Goal: Task Accomplishment & Management: Use online tool/utility

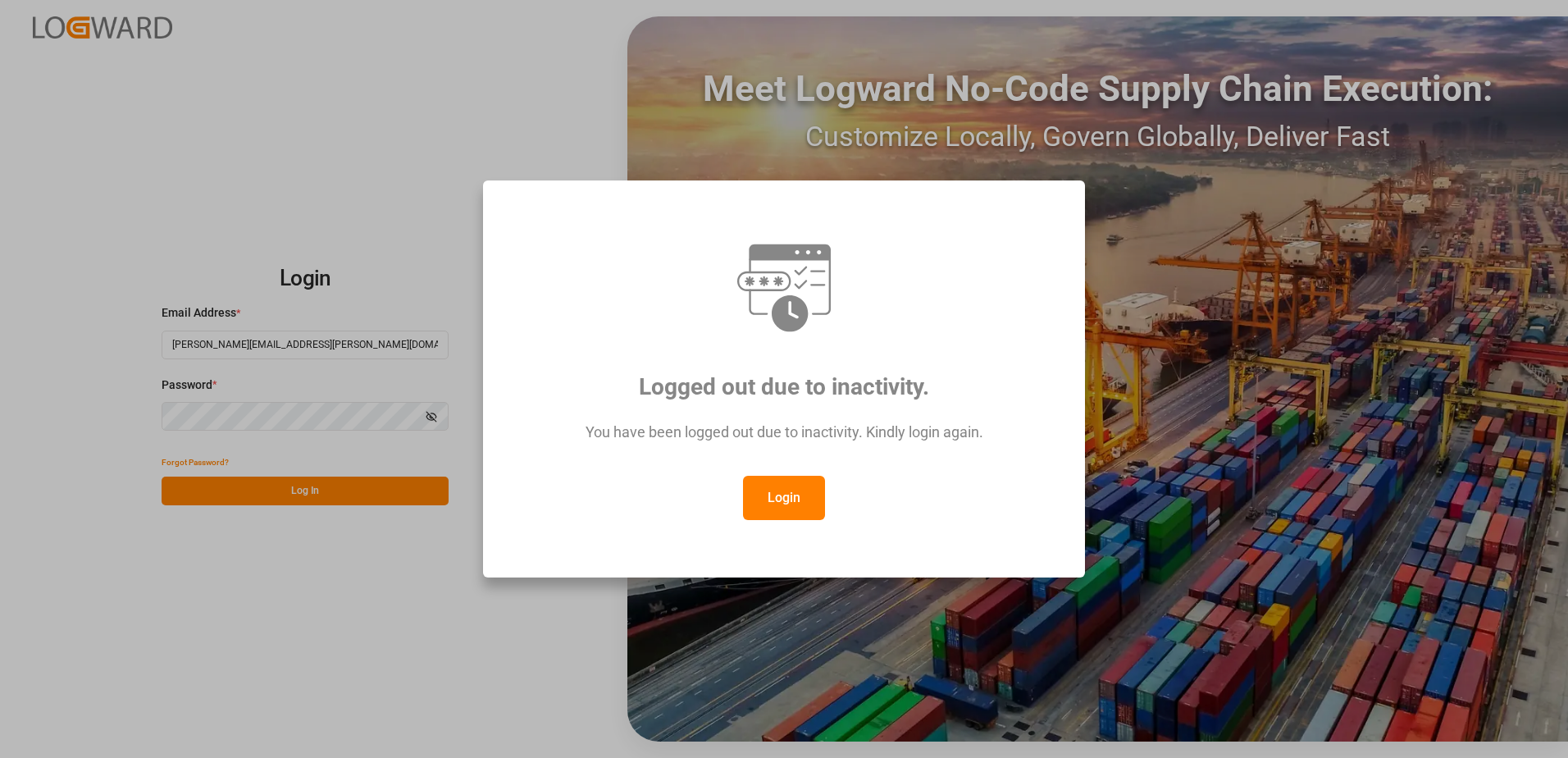
click at [790, 501] on button "Login" at bounding box center [784, 498] width 82 height 44
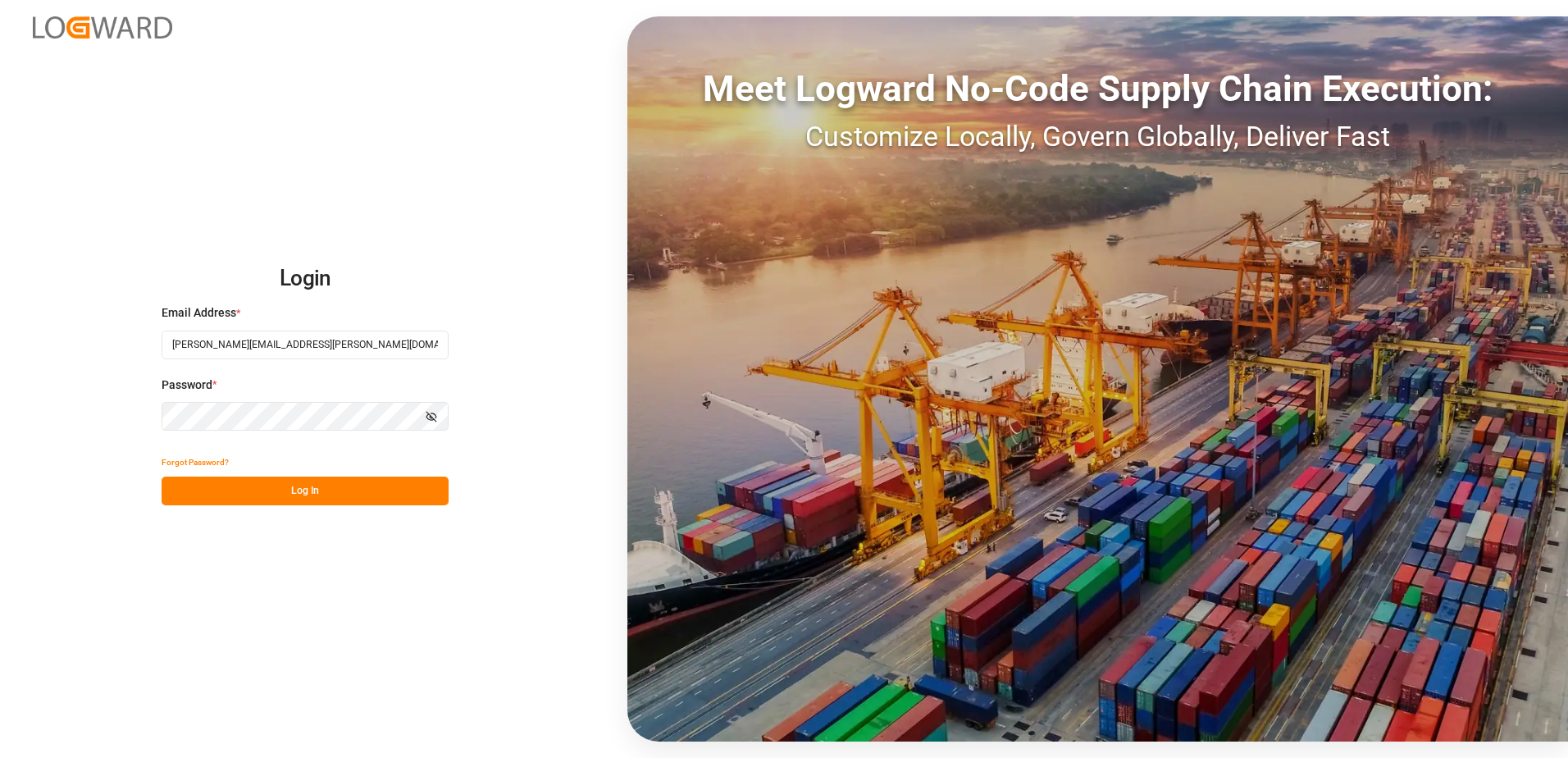
click at [330, 502] on button "Log In" at bounding box center [305, 491] width 287 height 29
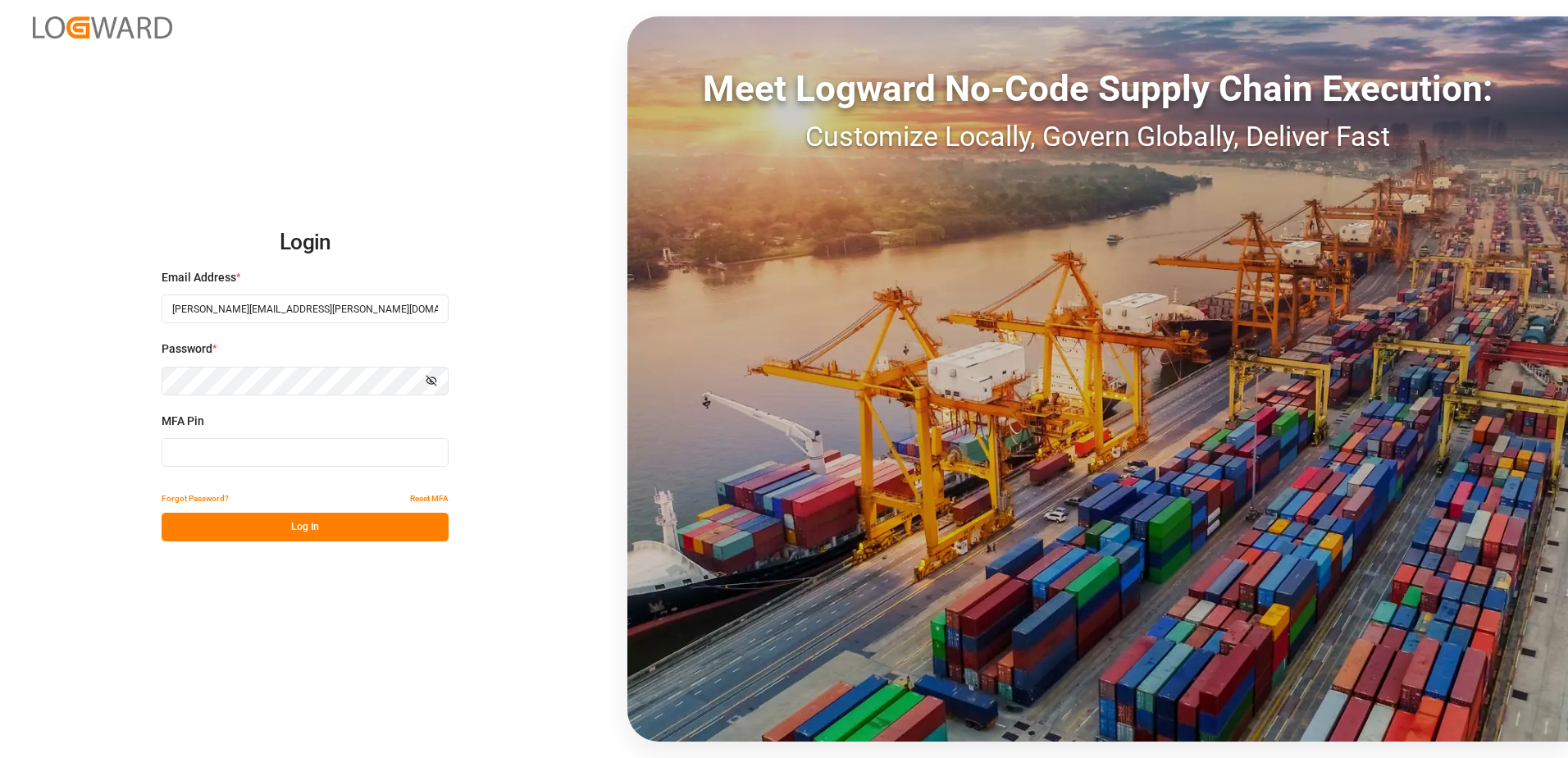
click at [318, 462] on input at bounding box center [305, 453] width 287 height 29
type input "332844"
click at [287, 517] on button "Log In" at bounding box center [305, 527] width 287 height 29
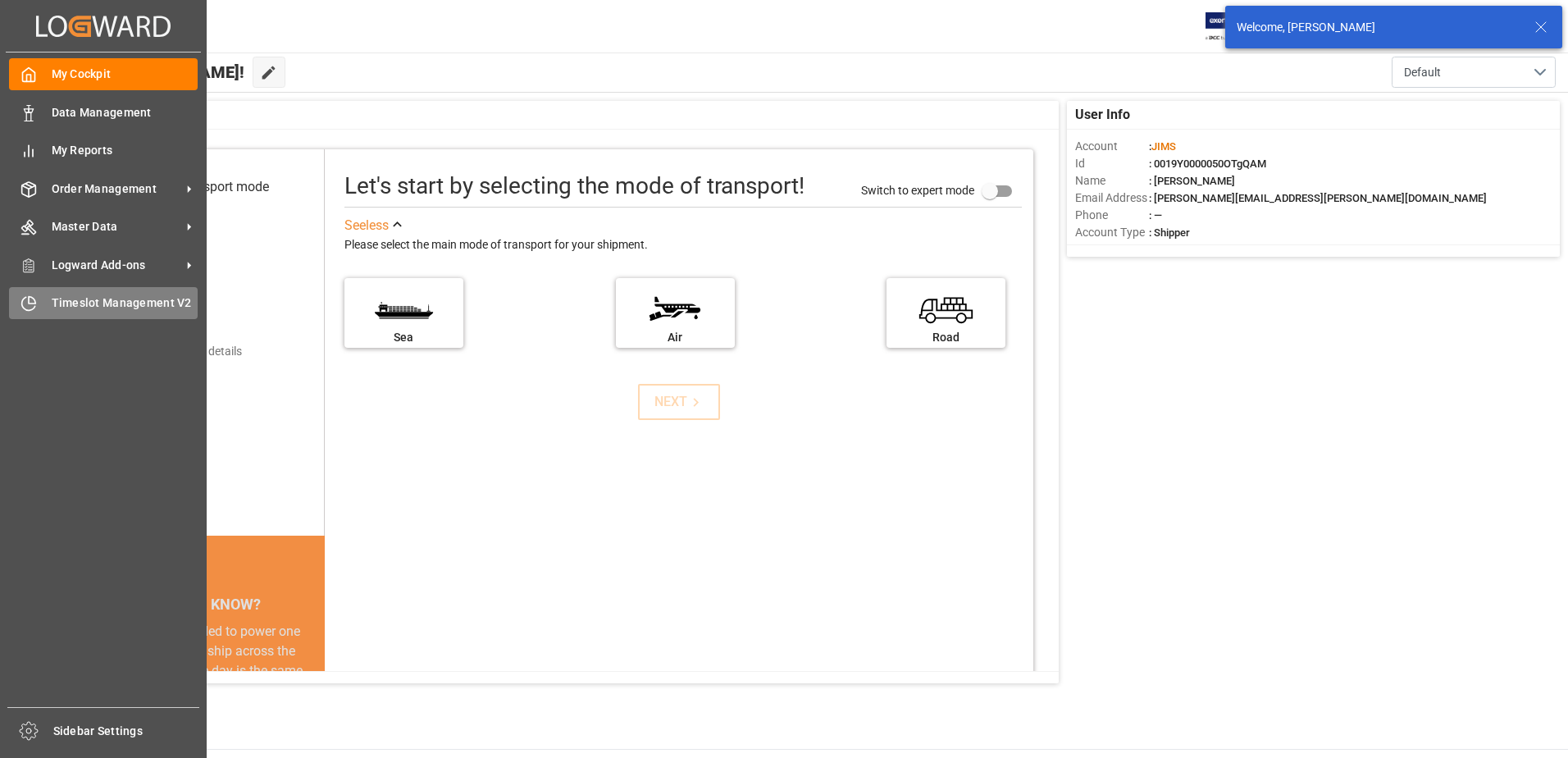
click at [55, 297] on span "Timeslot Management V2" at bounding box center [125, 303] width 147 height 17
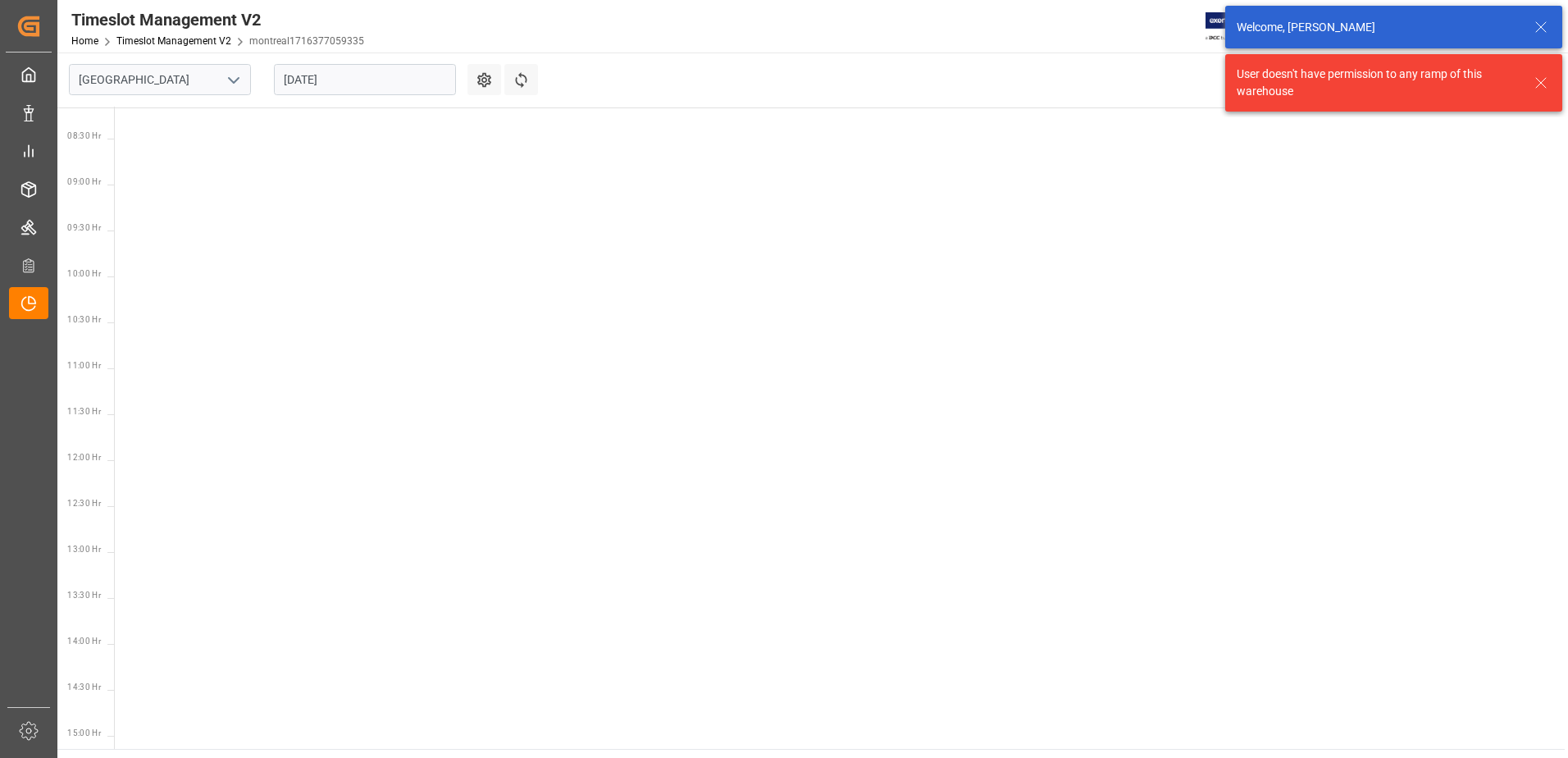
scroll to position [759, 0]
click at [229, 82] on icon "open menu" at bounding box center [233, 80] width 20 height 20
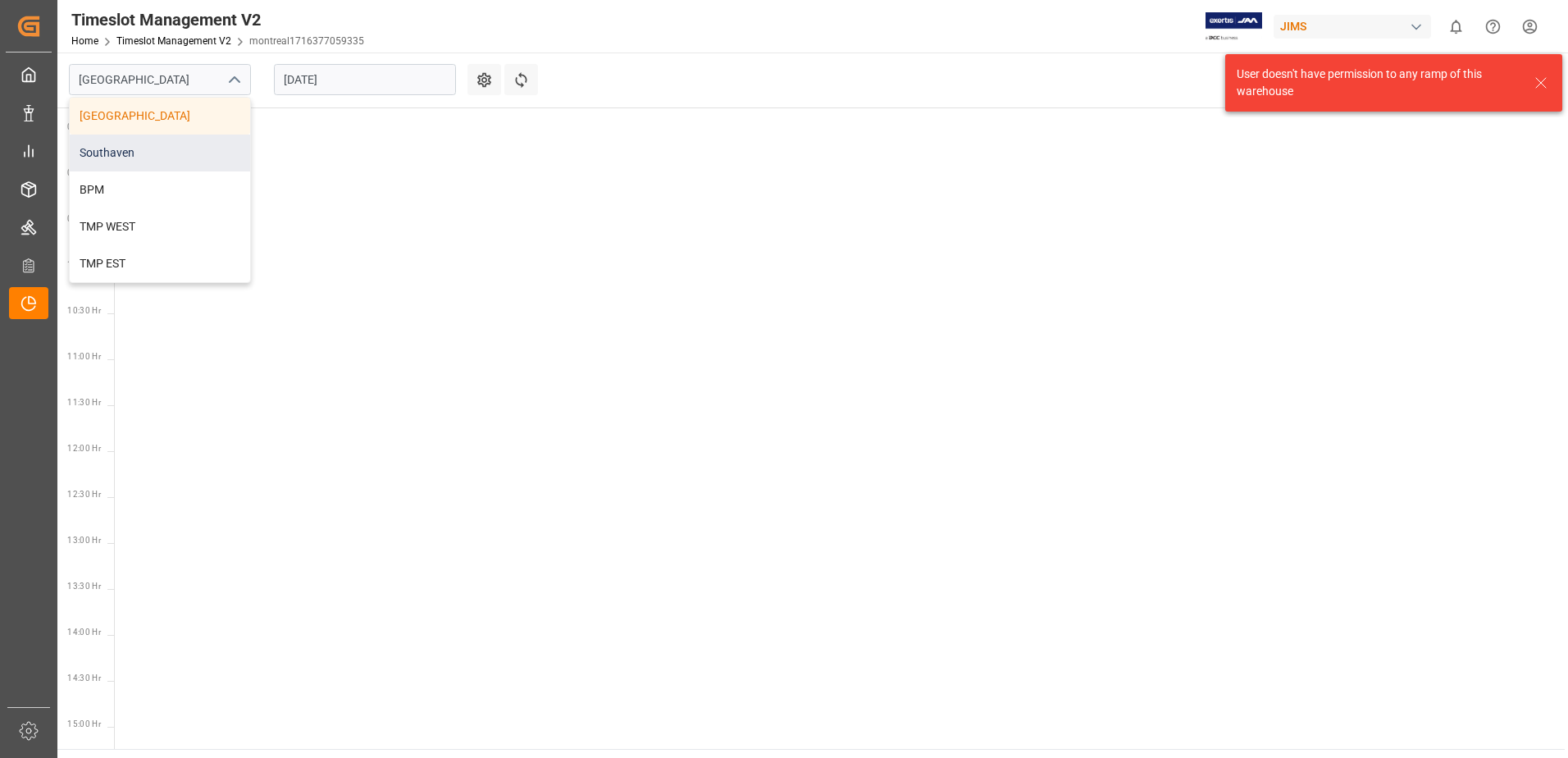
click at [163, 156] on div "Southaven" at bounding box center [160, 152] width 180 height 37
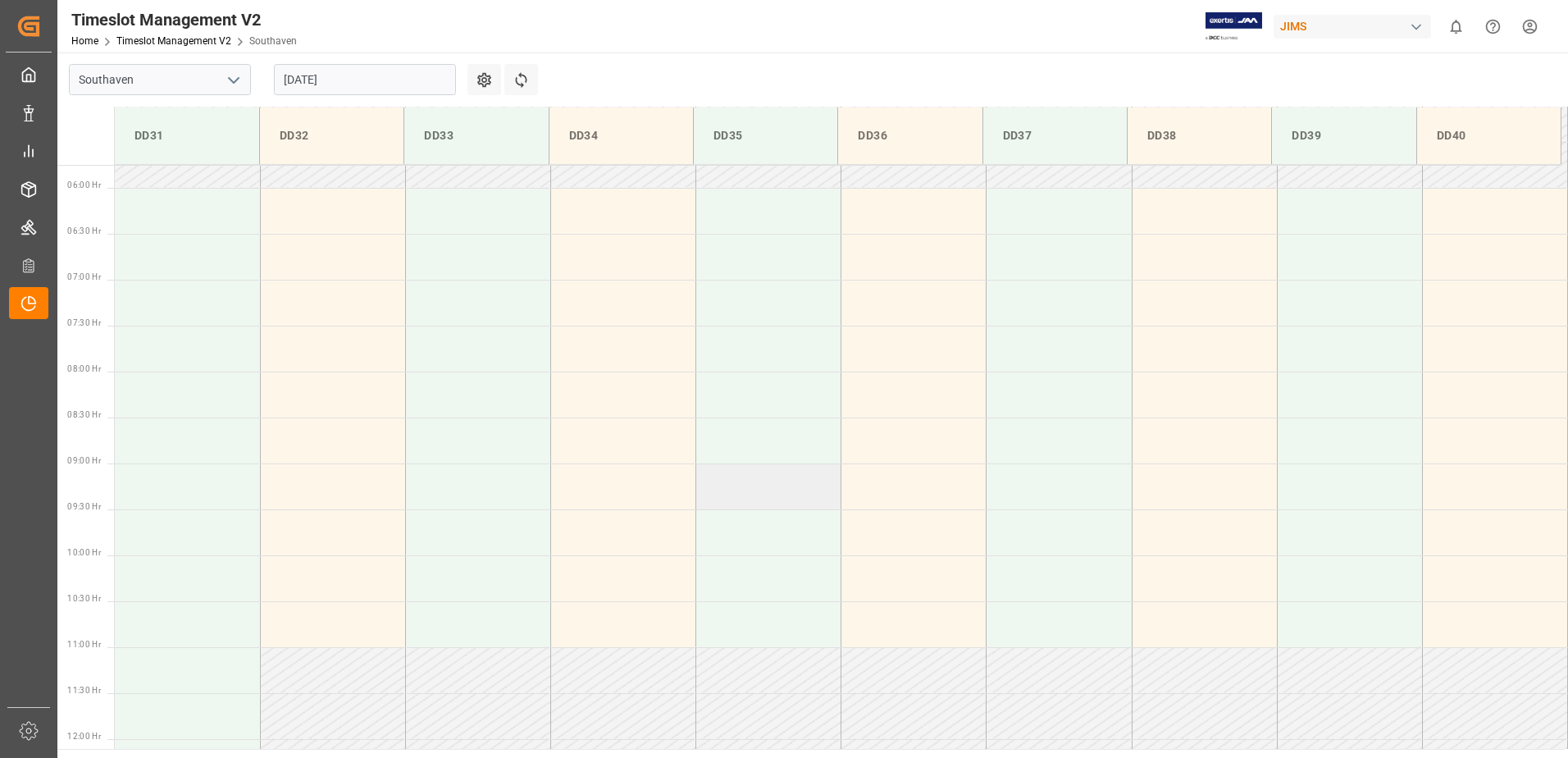
scroll to position [488, 0]
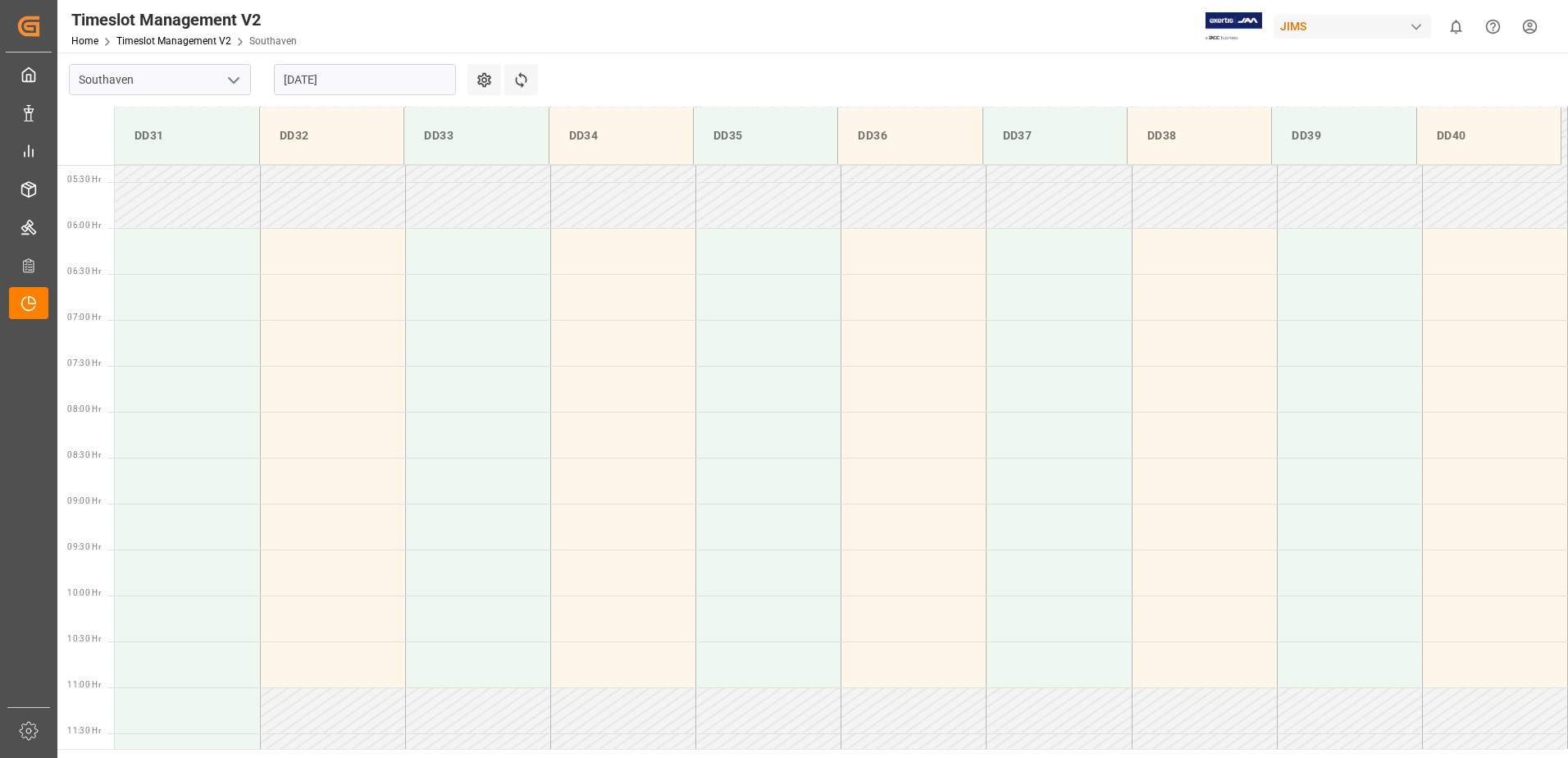
click at [930, 58] on main "Southaven [DATE] Settings Refresh Time Slots DD31 DD32 DD33 DD34 DD35 DD36 DD37…" at bounding box center [811, 400] width 1507 height 696
